Goal: Transaction & Acquisition: Subscribe to service/newsletter

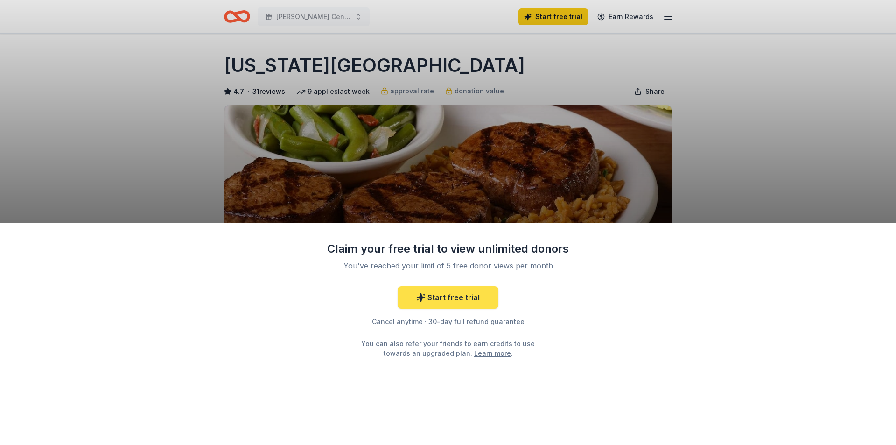
click at [469, 297] on link "Start free trial" at bounding box center [448, 297] width 101 height 22
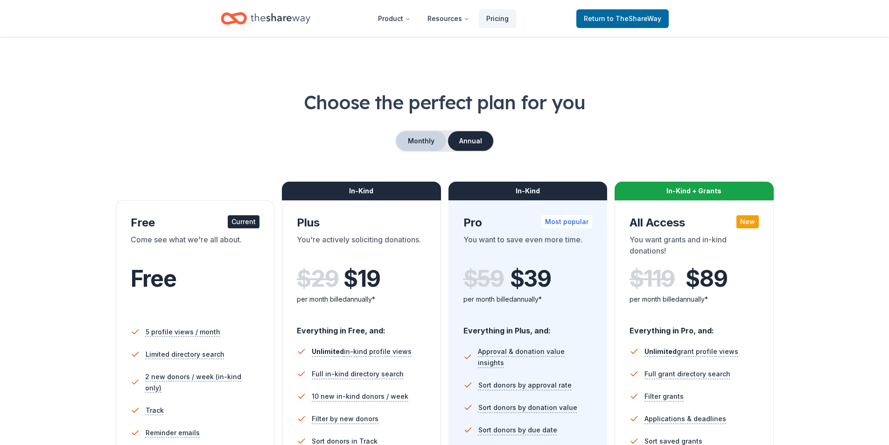
click at [431, 147] on button "Monthly" at bounding box center [421, 141] width 50 height 20
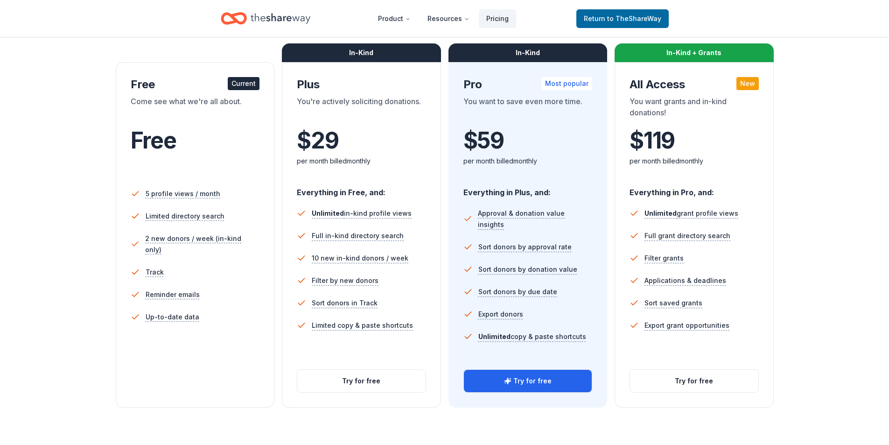
scroll to position [93, 0]
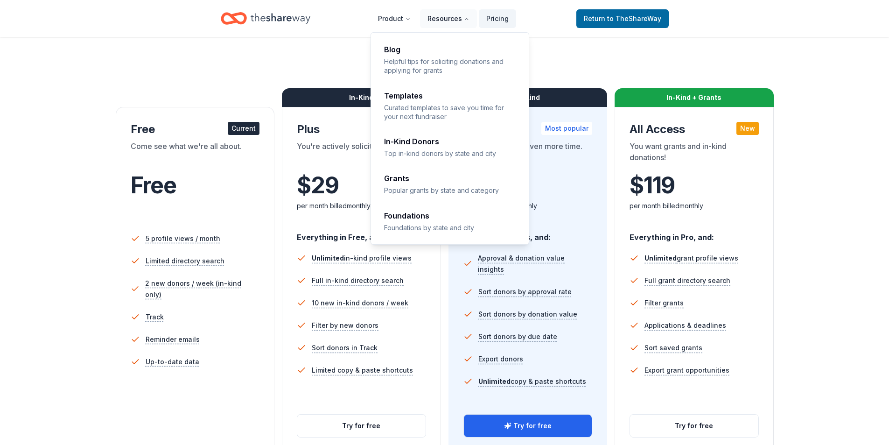
click at [464, 14] on button "Resources" at bounding box center [448, 18] width 57 height 19
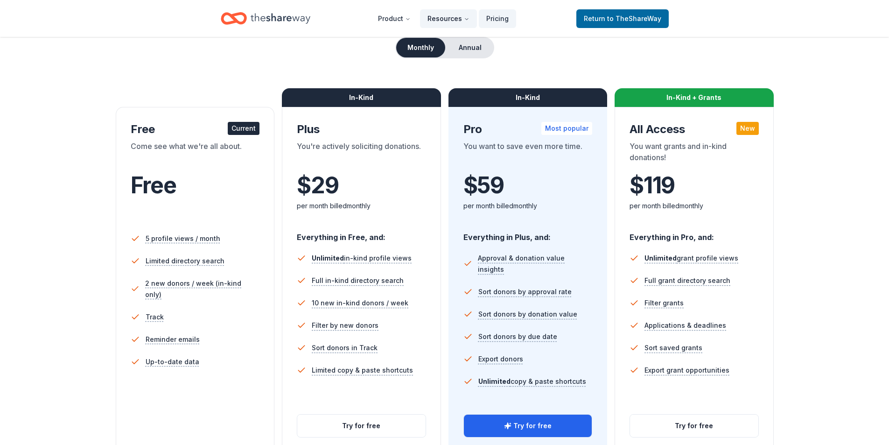
click at [464, 14] on button "Resources" at bounding box center [448, 18] width 57 height 19
click at [476, 45] on button "Annual" at bounding box center [470, 48] width 46 height 20
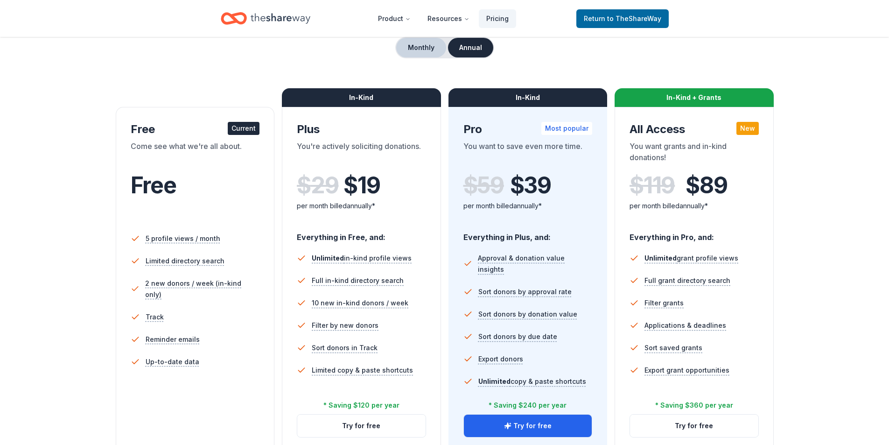
click at [429, 44] on button "Monthly" at bounding box center [421, 48] width 50 height 20
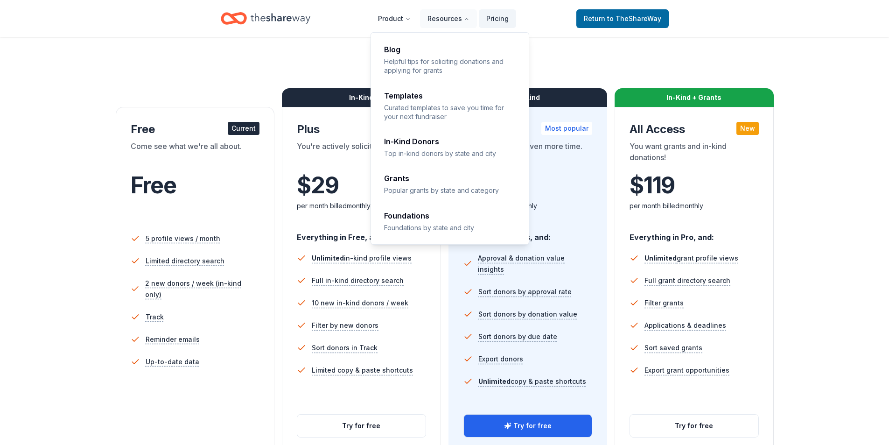
click at [623, 49] on div "Monthly Annual" at bounding box center [444, 47] width 814 height 21
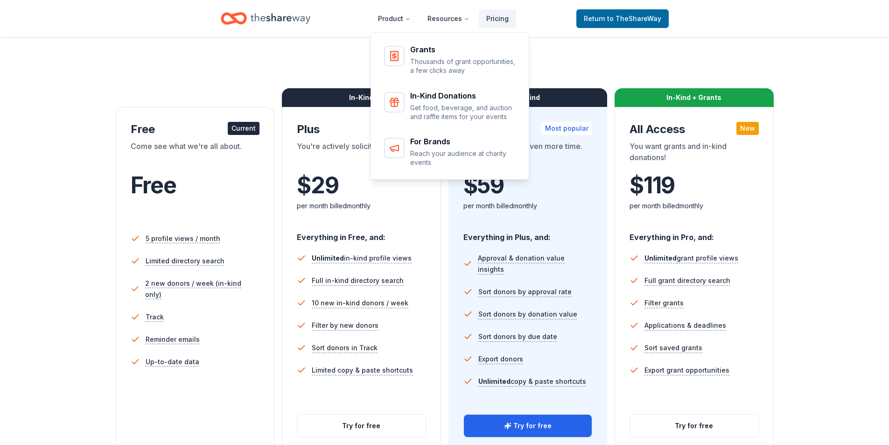
click at [645, 69] on div "Choose the perfect plan for you Monthly Annual Free Current Come see what we're…" at bounding box center [444, 224] width 814 height 456
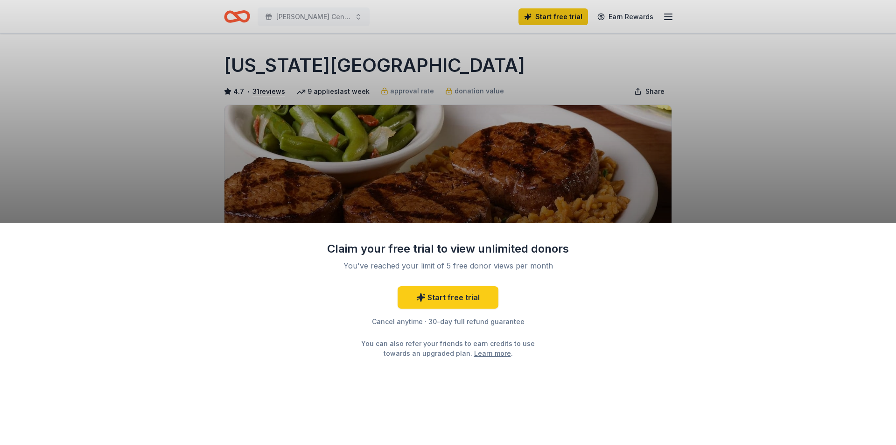
click at [804, 162] on div "Claim your free trial to view unlimited donors You've reached your limit of 5 f…" at bounding box center [448, 222] width 896 height 445
